Goal: Information Seeking & Learning: Learn about a topic

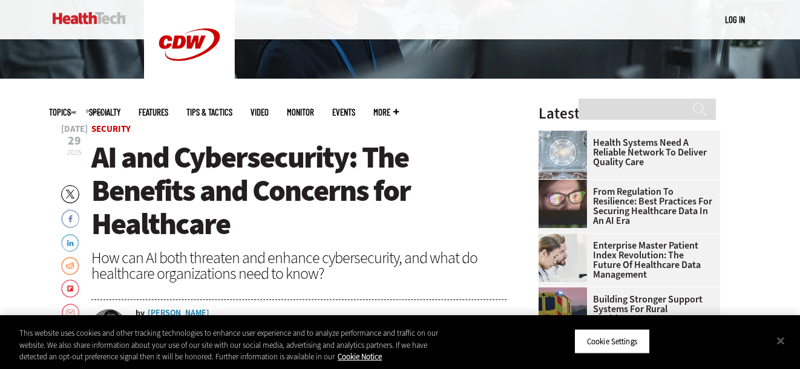
scroll to position [310, 0]
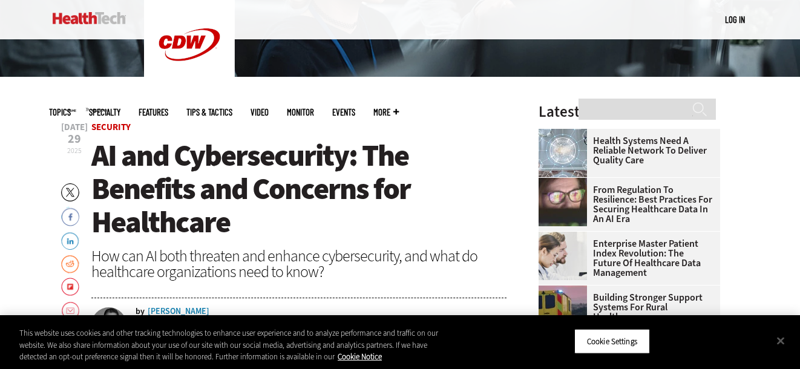
click at [280, 235] on h1 "AI and Cybersecurity: The Benefits and Concerns for Healthcare" at bounding box center [298, 189] width 415 height 100
click at [262, 194] on span "AI and Cybersecurity: The Benefits and Concerns for Healthcare" at bounding box center [250, 189] width 319 height 107
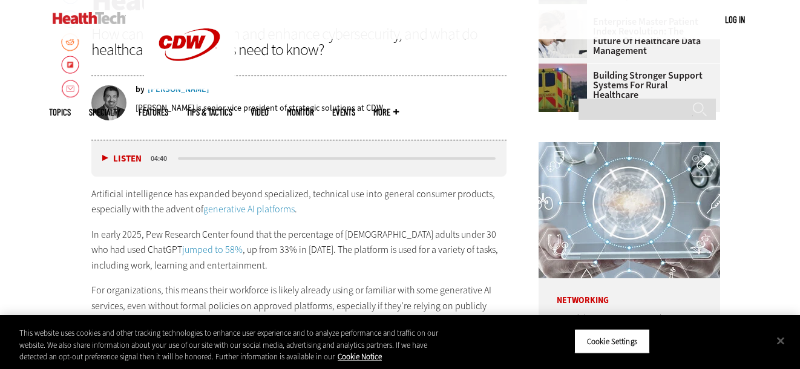
scroll to position [534, 0]
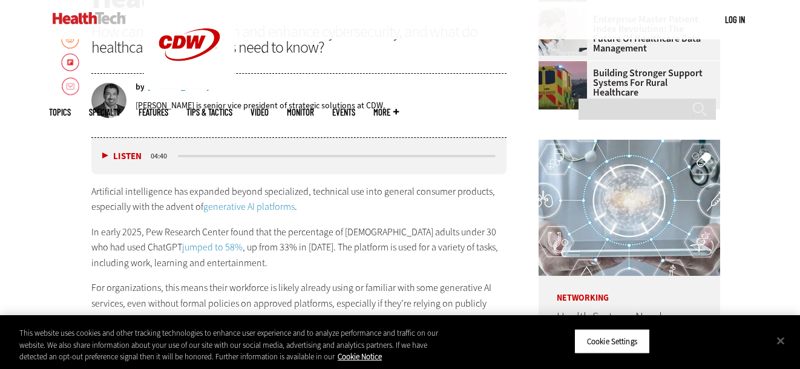
click at [256, 232] on p "In early 2025, Pew Research Center found that the percentage of [DEMOGRAPHIC_DA…" at bounding box center [298, 248] width 415 height 47
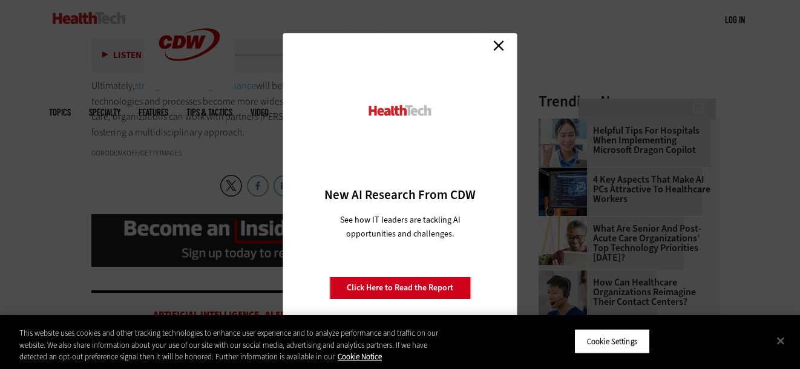
scroll to position [1648, 0]
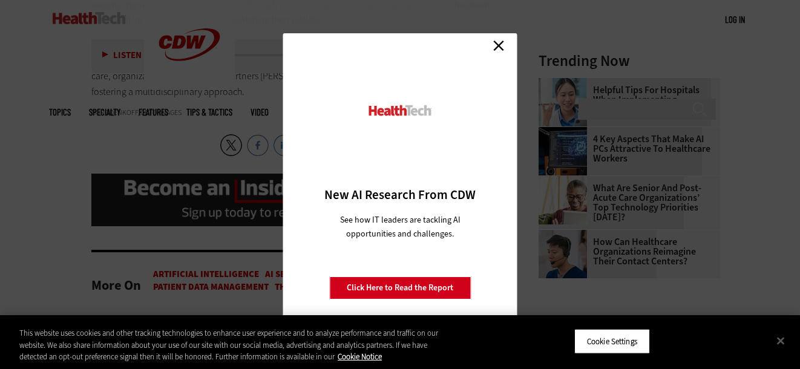
click at [215, 260] on div "Close New AI Research From CDW See how IT leaders are tackling AI opportunities…" at bounding box center [400, 184] width 800 height 369
click at [495, 51] on link "Close" at bounding box center [499, 45] width 18 height 18
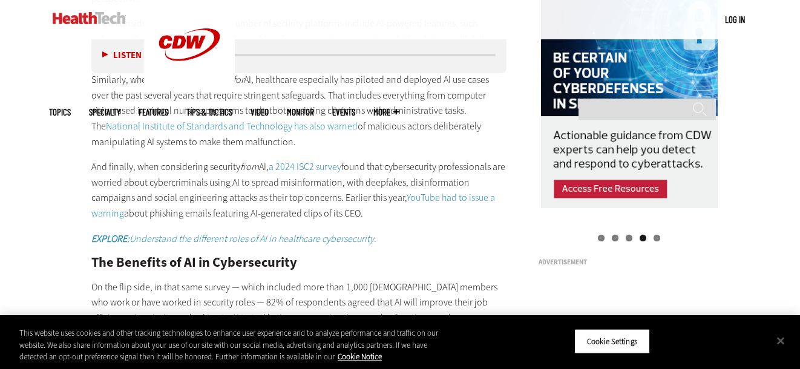
scroll to position [1234, 0]
